Goal: Task Accomplishment & Management: Complete application form

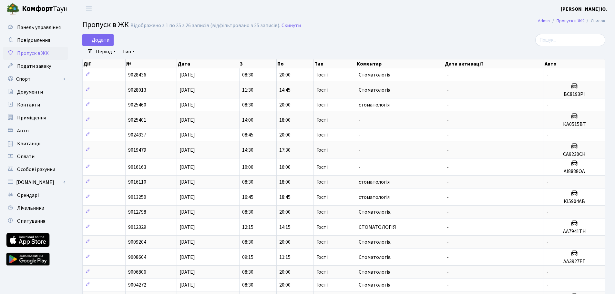
select select "25"
click at [94, 36] on span "Додати" at bounding box center [98, 39] width 23 height 7
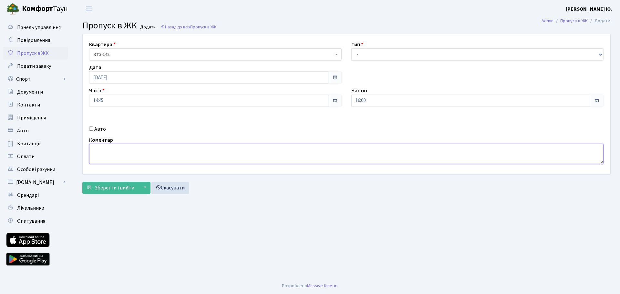
click at [111, 152] on textarea at bounding box center [346, 154] width 514 height 20
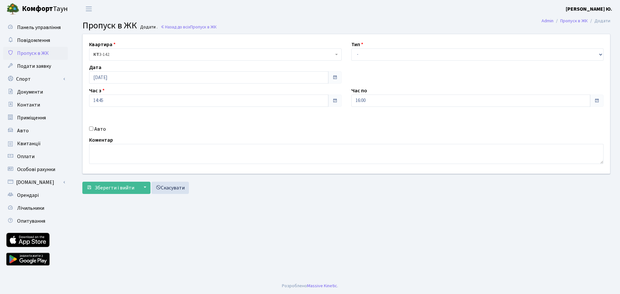
click at [90, 128] on input "Авто" at bounding box center [91, 129] width 4 height 4
checkbox input "true"
paste input "КА 2754"
click at [362, 125] on input "КА 2754" at bounding box center [477, 124] width 253 height 12
click at [356, 126] on input "КА 2754" at bounding box center [477, 124] width 253 height 12
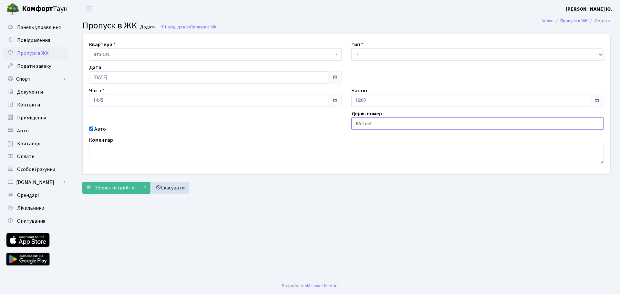
click at [364, 124] on input "КА 2754" at bounding box center [477, 124] width 253 height 12
click at [363, 124] on input "КА 2754" at bounding box center [477, 124] width 253 height 12
click at [375, 121] on input "КА2754" at bounding box center [477, 124] width 253 height 12
click at [374, 122] on input "КА2754" at bounding box center [477, 124] width 253 height 12
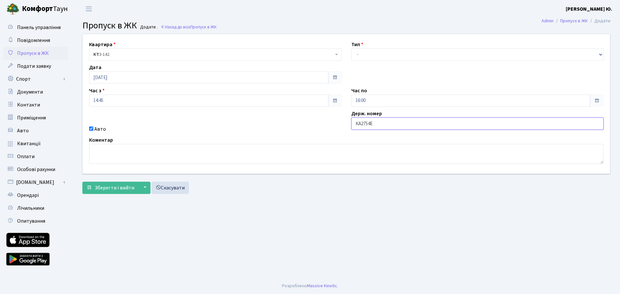
type input "КА2754ЕК"
click at [368, 100] on input "16:00" at bounding box center [470, 101] width 239 height 12
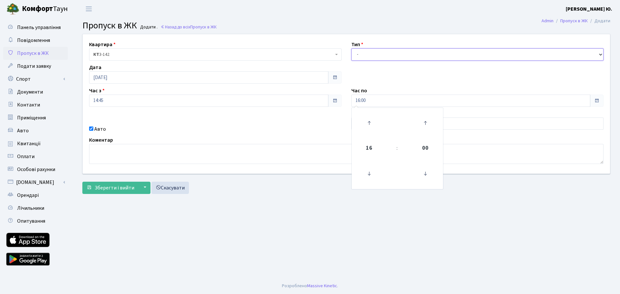
click at [364, 55] on select "- Доставка Таксі Гості Сервіс" at bounding box center [477, 54] width 253 height 12
select select "3"
click at [351, 48] on select "- Доставка Таксі Гості Сервіс" at bounding box center [477, 54] width 253 height 12
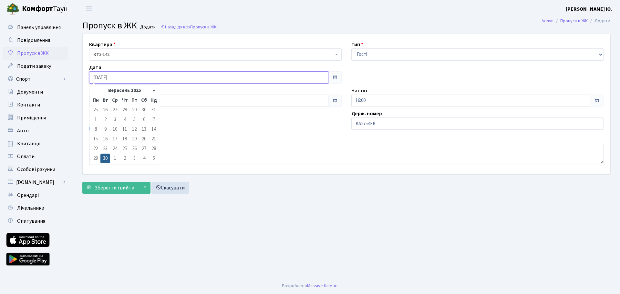
drag, startPoint x: 124, startPoint y: 78, endPoint x: 125, endPoint y: 88, distance: 10.7
click at [124, 78] on input "[DATE]" at bounding box center [208, 77] width 239 height 12
click at [116, 158] on td "1" at bounding box center [115, 159] width 10 height 10
type input "[DATE]"
click at [105, 101] on input "14:45" at bounding box center [208, 101] width 239 height 12
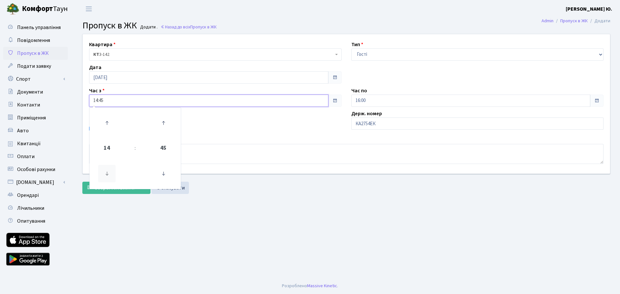
click at [107, 169] on icon at bounding box center [106, 173] width 17 height 17
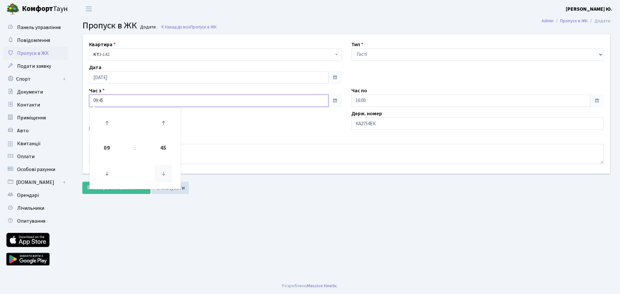
click at [160, 179] on icon at bounding box center [163, 173] width 17 height 17
type input "09:00"
click at [378, 103] on input "16:00" at bounding box center [470, 101] width 239 height 12
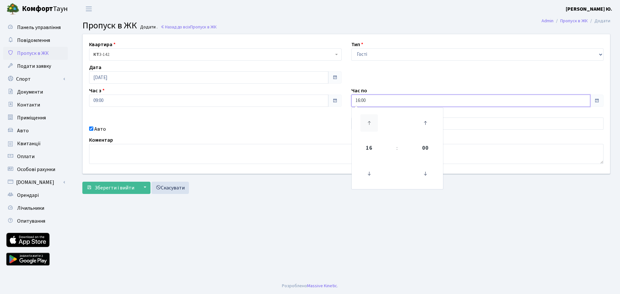
click at [373, 128] on icon at bounding box center [368, 122] width 17 height 17
type input "20:00"
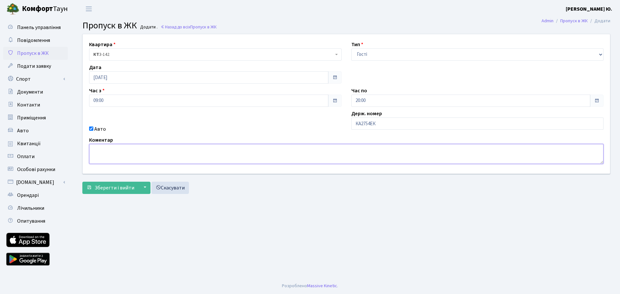
click at [311, 149] on textarea at bounding box center [346, 154] width 514 height 20
type textarea "Стоматологія."
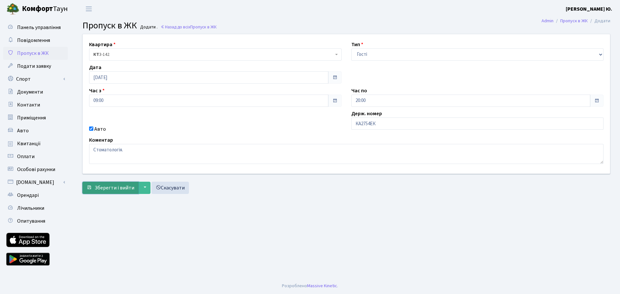
click at [109, 183] on button "Зберегти і вийти" at bounding box center [110, 188] width 56 height 12
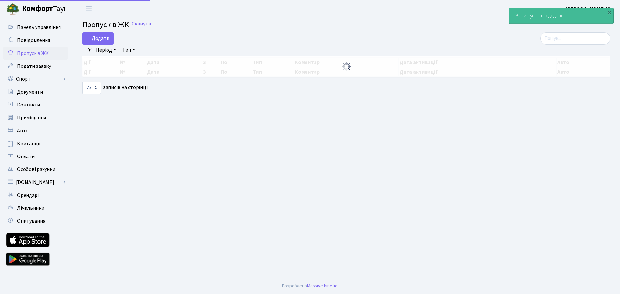
select select "25"
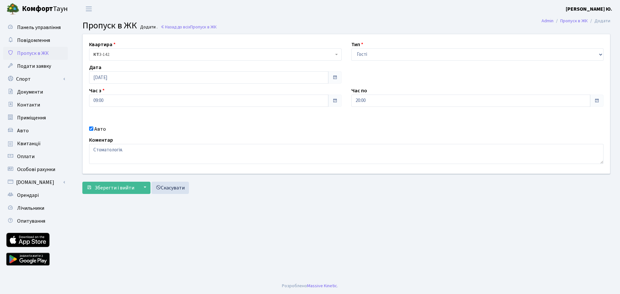
select select "3"
click at [118, 74] on input "[DATE]" at bounding box center [208, 77] width 239 height 12
click at [117, 159] on td "1" at bounding box center [115, 159] width 10 height 10
type input "[DATE]"
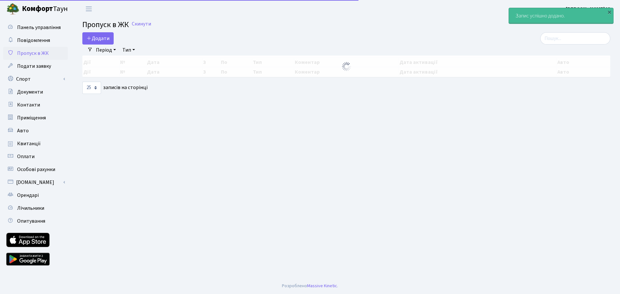
select select "25"
